Goal: Feedback & Contribution: Leave review/rating

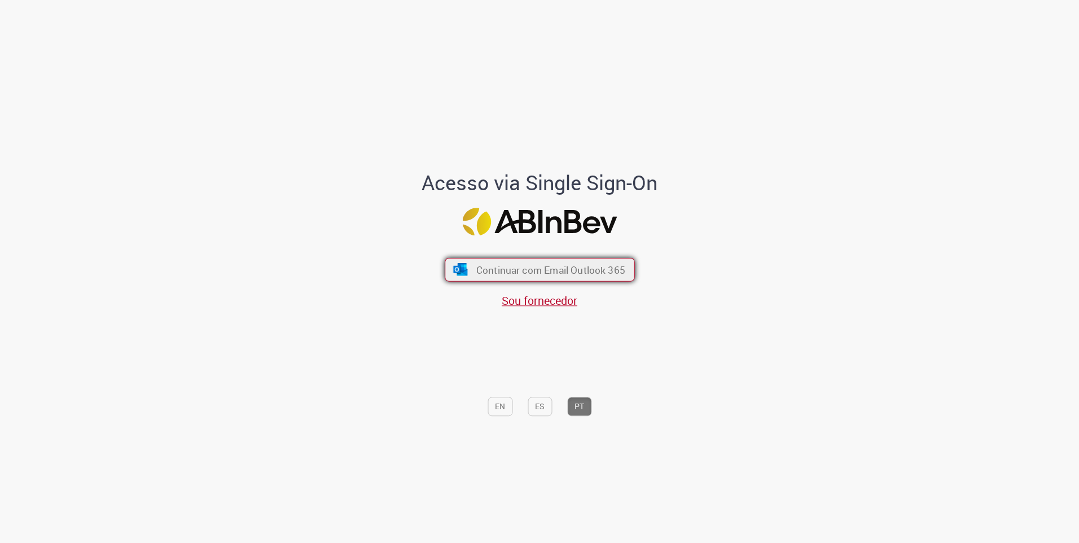
click at [531, 267] on span "Continuar com Email Outlook 365" at bounding box center [550, 269] width 149 height 13
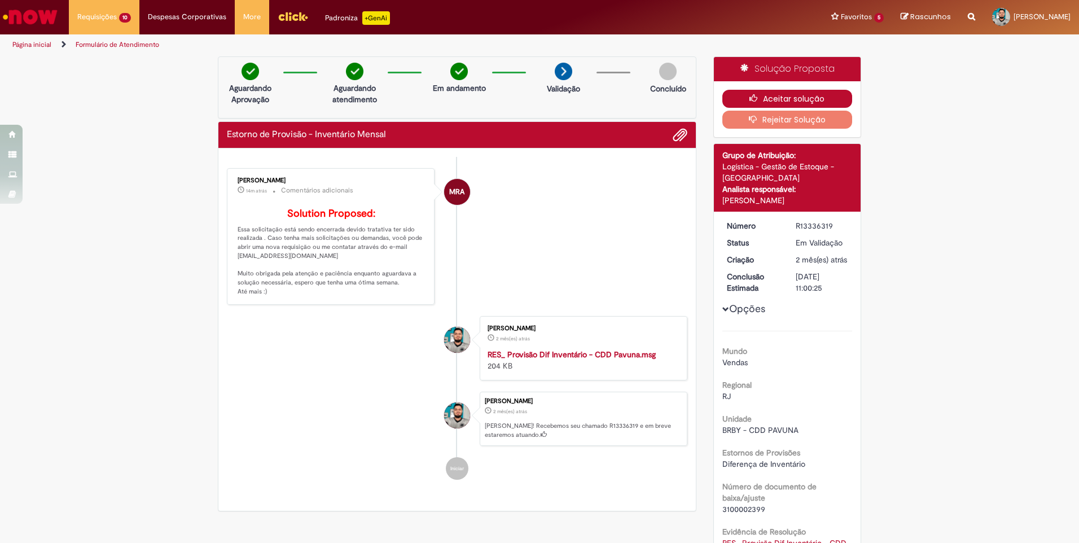
click at [763, 94] on button "Aceitar solução" at bounding box center [787, 99] width 130 height 18
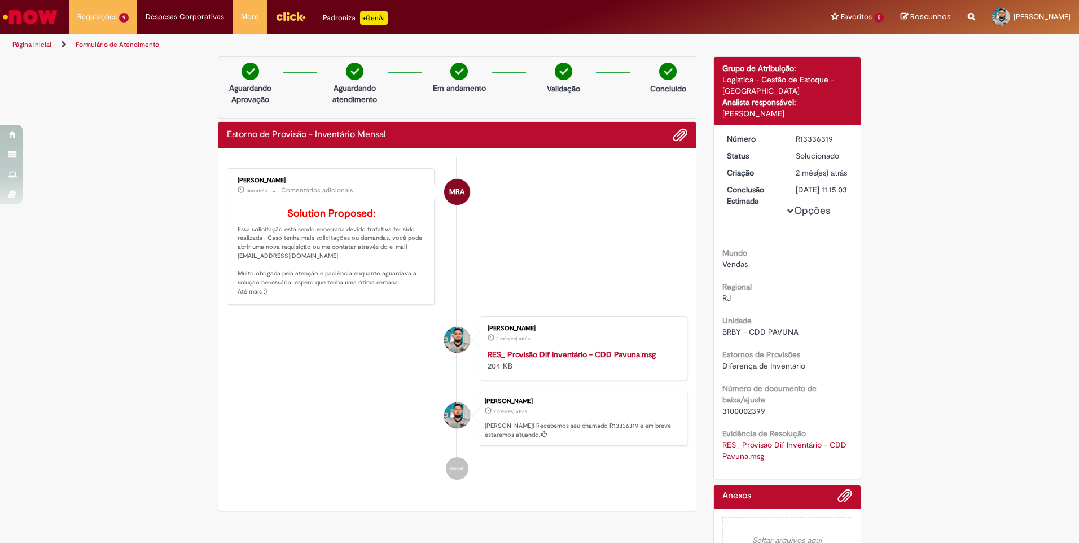
click at [487, 236] on li "MRA [PERSON_NAME] 14m atrás 14 minutos atrás Comentários adicionais Solution Pr…" at bounding box center [457, 236] width 460 height 137
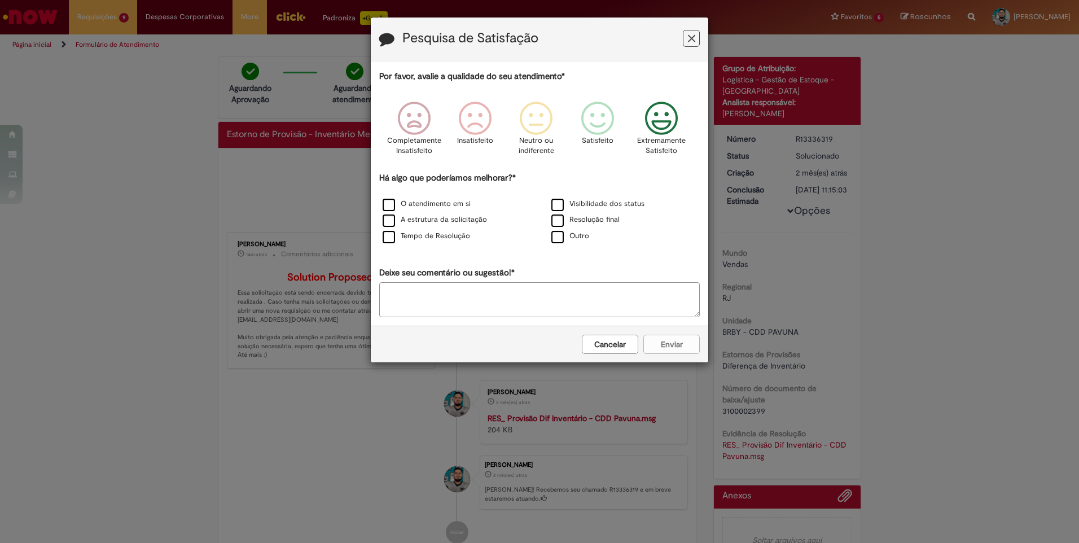
click at [662, 114] on icon "Feedback" at bounding box center [662, 119] width 42 height 34
click at [390, 205] on label "O atendimento em si" at bounding box center [427, 204] width 88 height 11
click at [674, 341] on button "Enviar" at bounding box center [671, 344] width 56 height 19
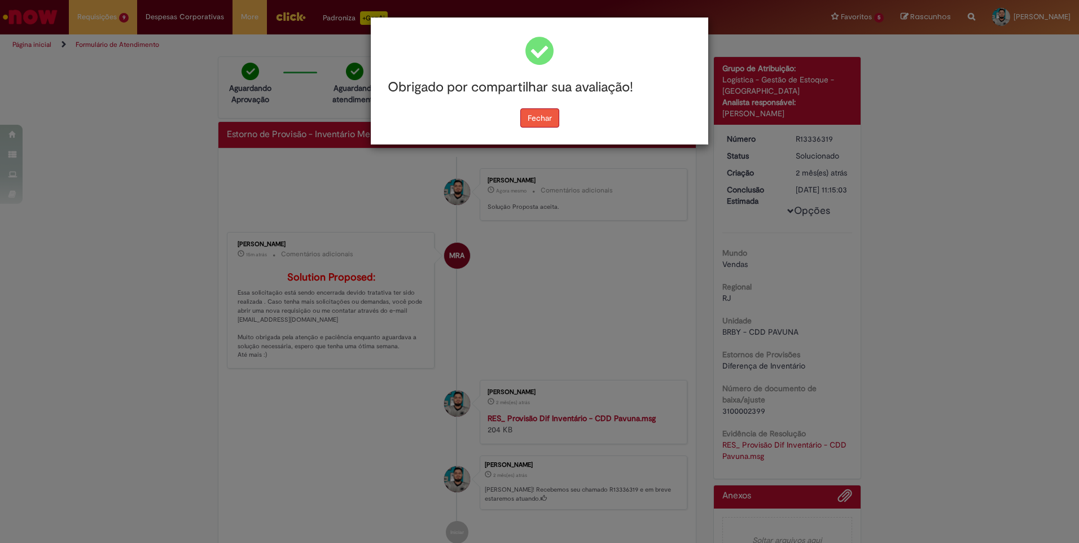
click at [542, 122] on button "Fechar" at bounding box center [539, 117] width 39 height 19
